Goal: Navigation & Orientation: Find specific page/section

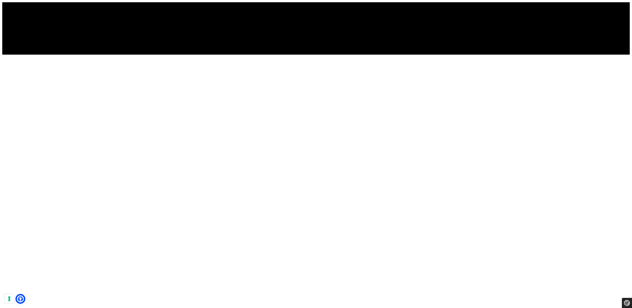
scroll to position [2078, 0]
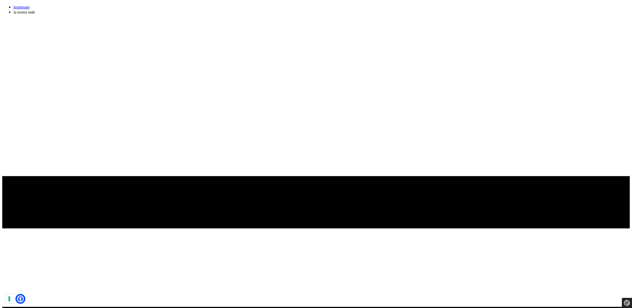
scroll to position [1364, 0]
